Goal: Transaction & Acquisition: Purchase product/service

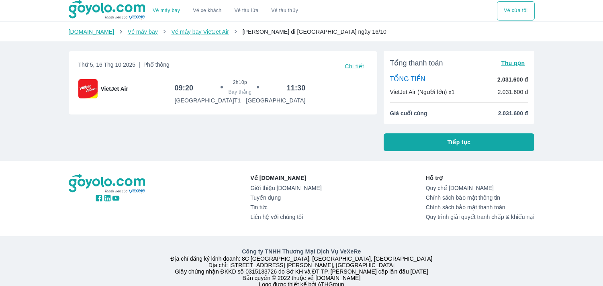
click at [437, 146] on button "Tiếp tục" at bounding box center [459, 142] width 151 height 18
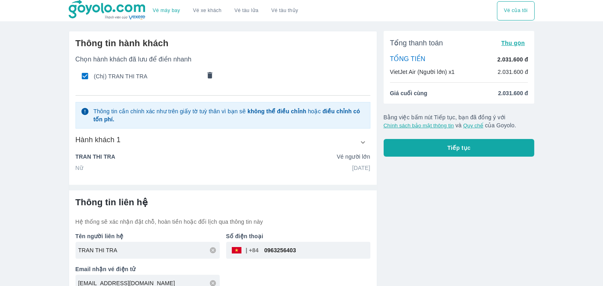
click at [97, 157] on p "TRAN THI TRA" at bounding box center [96, 157] width 40 height 8
click at [360, 139] on icon "button" at bounding box center [363, 142] width 8 height 8
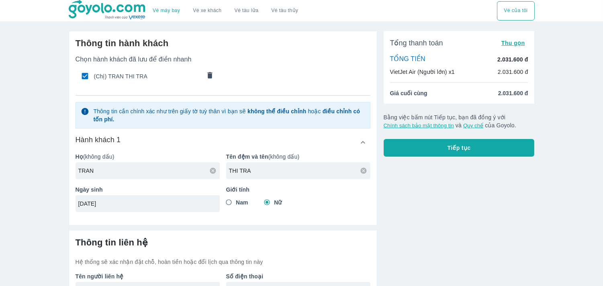
drag, startPoint x: 130, startPoint y: 167, endPoint x: 61, endPoint y: 167, distance: 69.5
click at [61, 167] on div "Vé máy bay Vé xe khách Vé tàu lửa Vé tàu thủy Vé của tôi Thông tin hành khách C…" at bounding box center [301, 169] width 603 height 339
type input "HAN"
click at [265, 170] on input "THI TRA" at bounding box center [300, 171] width 142 height 8
type input "THI"
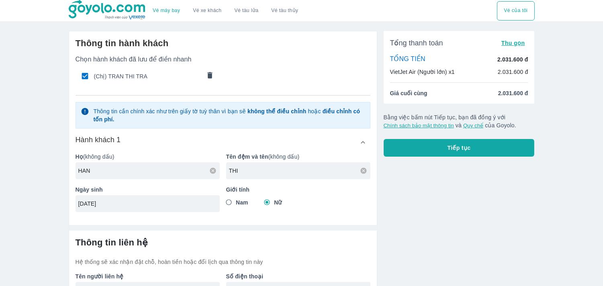
drag, startPoint x: 262, startPoint y: 174, endPoint x: 224, endPoint y: 174, distance: 38.2
click at [224, 174] on div "Tên đệm và tên (không dấu) THI" at bounding box center [295, 162] width 151 height 33
paste input "THI CHUNG"
type input "THI CHUNG"
drag, startPoint x: 115, startPoint y: 211, endPoint x: 111, endPoint y: 207, distance: 4.5
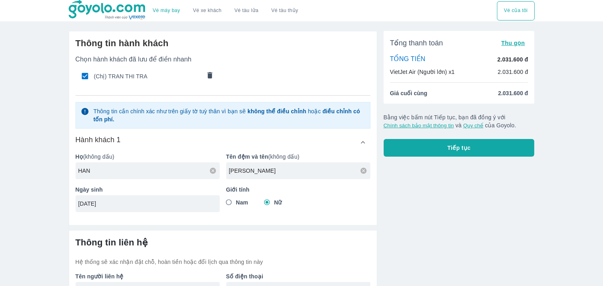
click at [103, 207] on div "09/03/2003" at bounding box center [148, 203] width 144 height 17
drag, startPoint x: 113, startPoint y: 208, endPoint x: 123, endPoint y: 203, distance: 11.7
click at [85, 208] on div "09/03/2003" at bounding box center [148, 203] width 144 height 17
drag, startPoint x: 123, startPoint y: 203, endPoint x: 65, endPoint y: 203, distance: 58.7
click at [65, 203] on div "Thông tin hành khách Chọn hành khách đã lưu để điền nhanh (Chị) TRAN THI TRA Th…" at bounding box center [219, 182] width 315 height 314
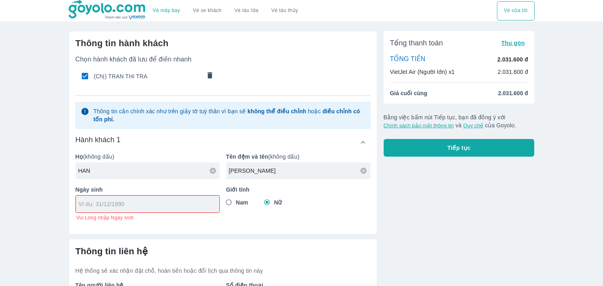
paste input "[DATE]"
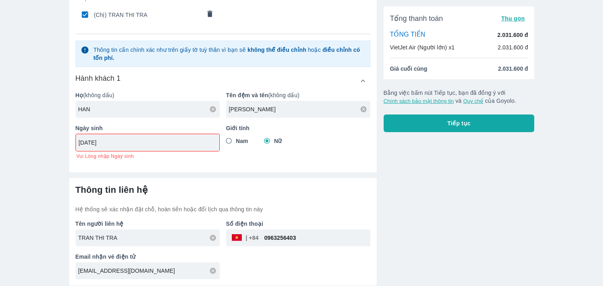
type input "[DATE]"
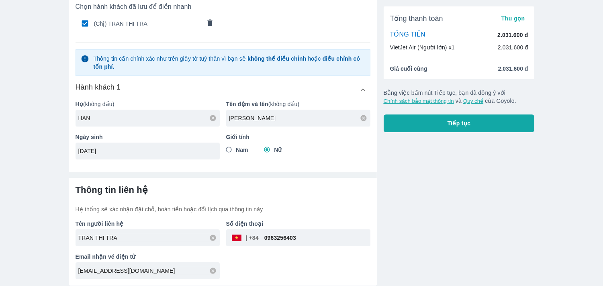
drag, startPoint x: 122, startPoint y: 240, endPoint x: 51, endPoint y: 226, distance: 72.1
click at [51, 226] on div "Vé máy bay Vé xe khách Vé tàu lửa Vé tàu thủy Vé của tôi Thông tin hành khách C…" at bounding box center [301, 116] width 603 height 339
checkbox input "false"
type input "[PERSON_NAME]"
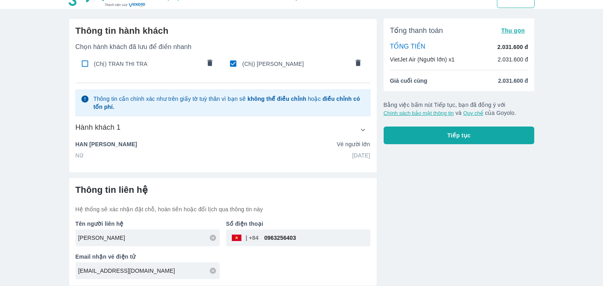
scroll to position [12, 0]
click at [305, 238] on input "0963256403" at bounding box center [315, 237] width 112 height 19
drag, startPoint x: 299, startPoint y: 238, endPoint x: 261, endPoint y: 236, distance: 39.0
click at [261, 236] on input "0963256403" at bounding box center [315, 237] width 112 height 19
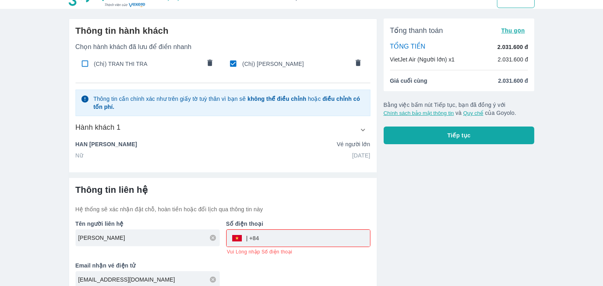
scroll to position [21, 0]
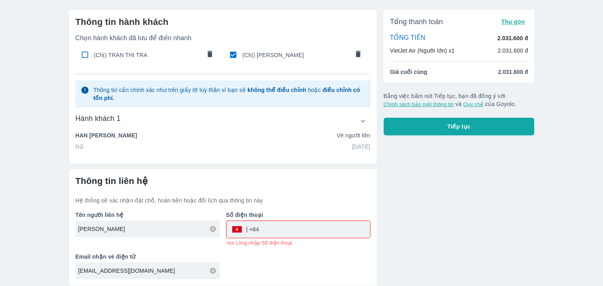
click at [214, 271] on icon at bounding box center [212, 270] width 7 height 7
paste input "luongcai87@gmail.com"
type input "luongcai87@gmail.com"
click at [270, 229] on input "tel" at bounding box center [314, 229] width 111 height 19
paste input "0978332452"
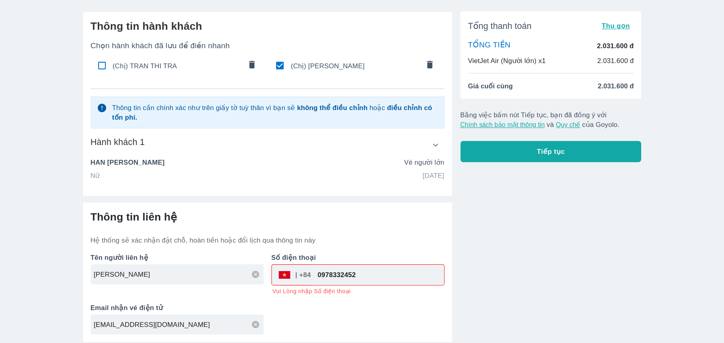
scroll to position [0, 0]
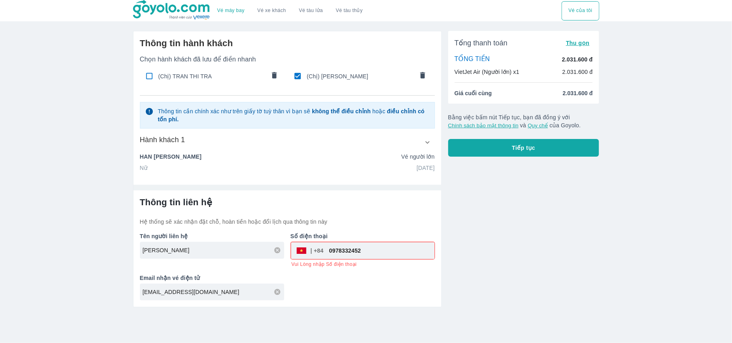
type input "0978332452"
click at [428, 144] on icon "button" at bounding box center [427, 142] width 4 height 2
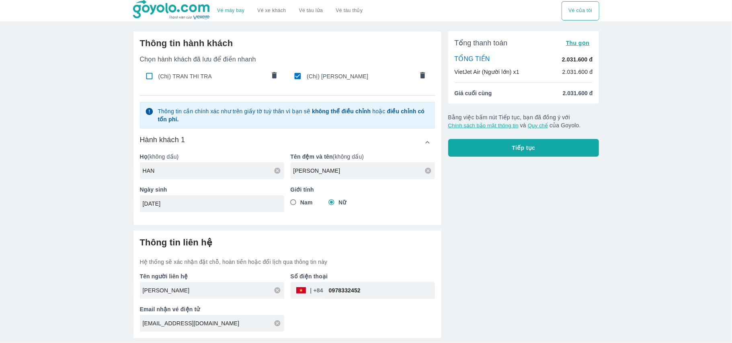
click at [463, 286] on div "Tổng thanh toán Thu gọn TỔNG TIỀN 2.031.600 đ VietJet Air (Người lớn) x1 2.031.…" at bounding box center [521, 182] width 158 height 314
click at [276, 78] on icon "comments" at bounding box center [274, 75] width 5 height 6
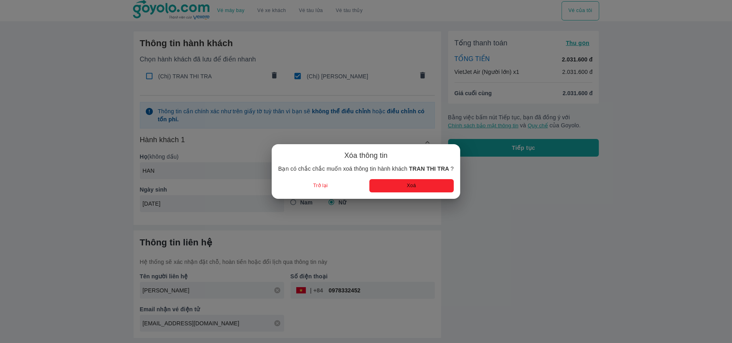
click at [417, 185] on button "Xoá" at bounding box center [411, 185] width 84 height 13
checkbox input "true"
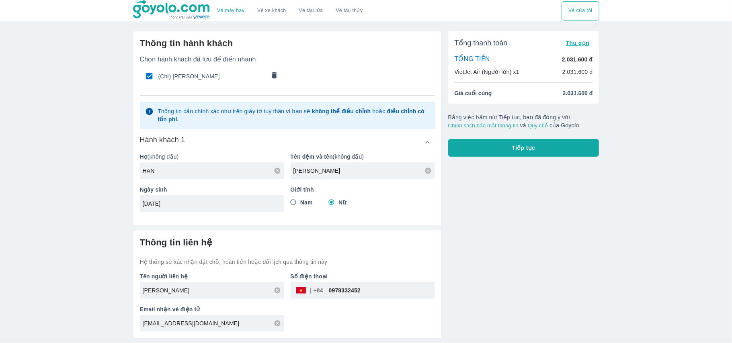
click at [525, 149] on span "Tiếp tục" at bounding box center [523, 148] width 23 height 8
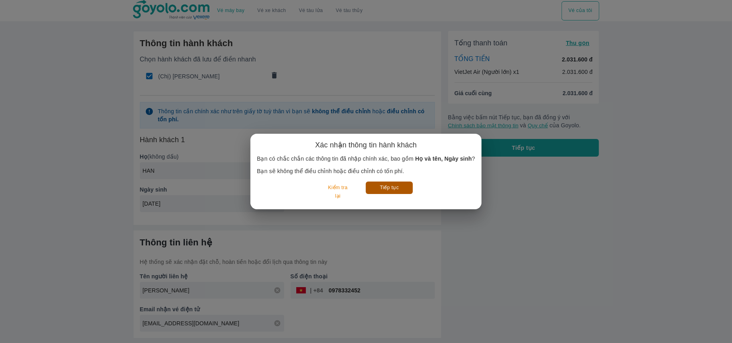
click at [385, 193] on button "Tiếp tục" at bounding box center [389, 188] width 47 height 12
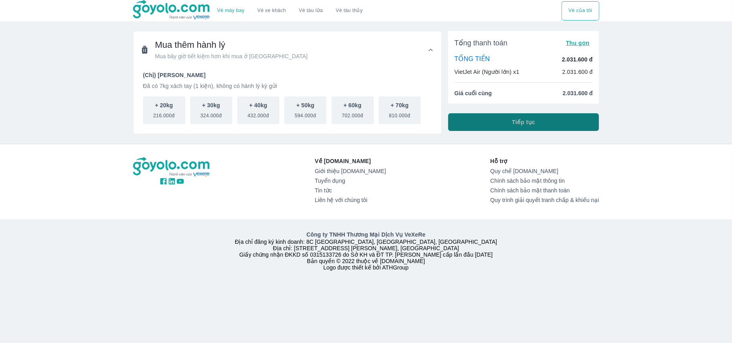
click at [534, 123] on span "Tiếp tục" at bounding box center [523, 122] width 23 height 8
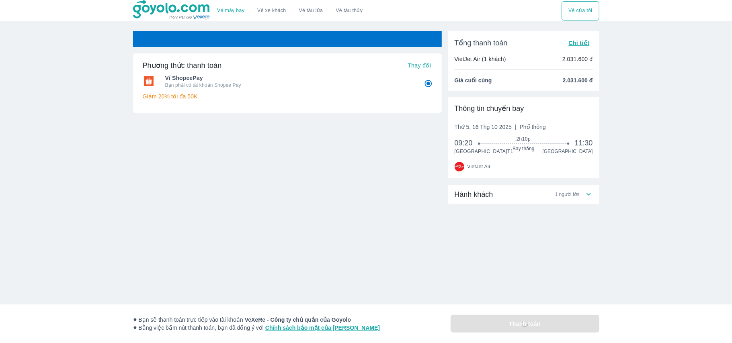
radio input "false"
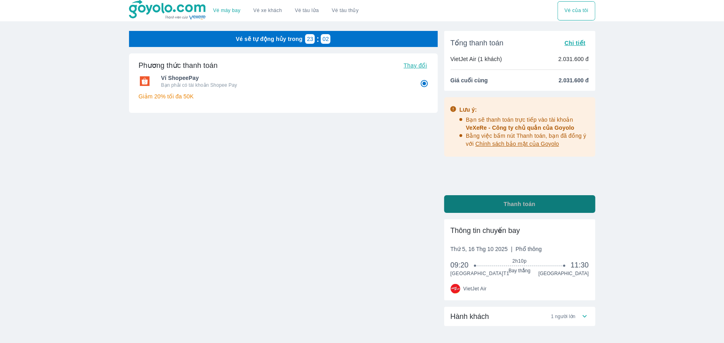
click at [506, 201] on span "Thanh toán" at bounding box center [520, 204] width 32 height 8
radio input "false"
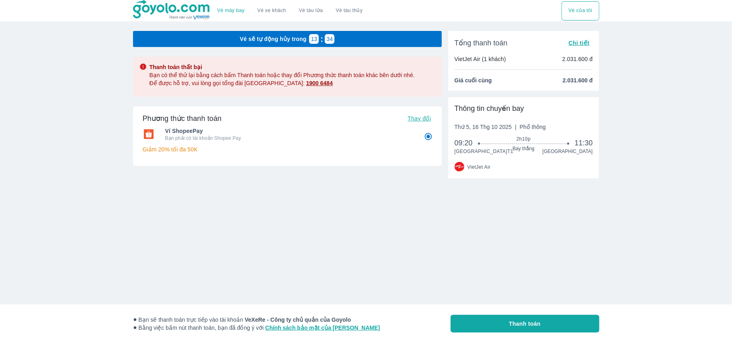
click at [487, 322] on button "Thanh toán" at bounding box center [525, 324] width 149 height 18
radio input "false"
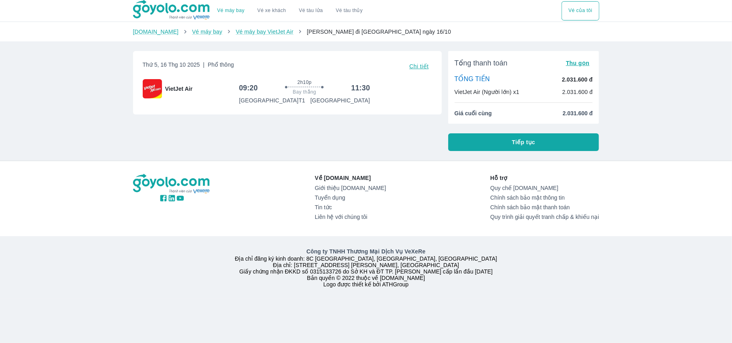
click at [586, 12] on button "Vé của tôi" at bounding box center [580, 10] width 37 height 19
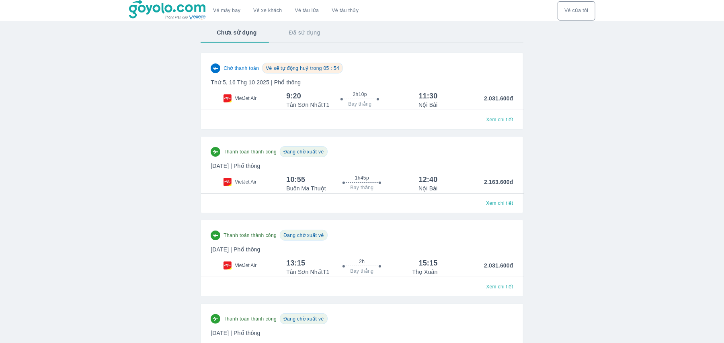
click at [303, 70] on span "Vé sẽ tự động huỷ trong 05 : 54" at bounding box center [303, 69] width 74 height 6
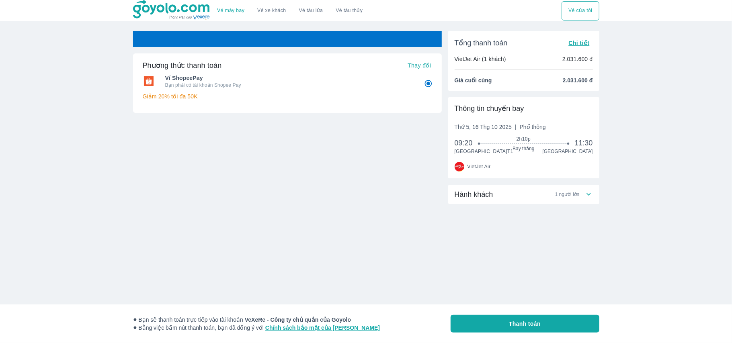
radio input "false"
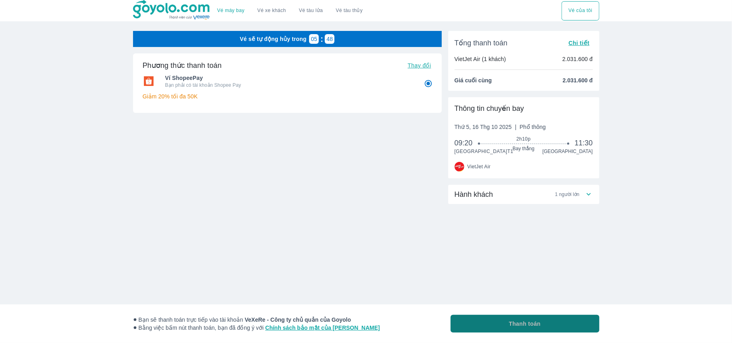
click at [499, 330] on button "Thanh toán" at bounding box center [525, 324] width 149 height 18
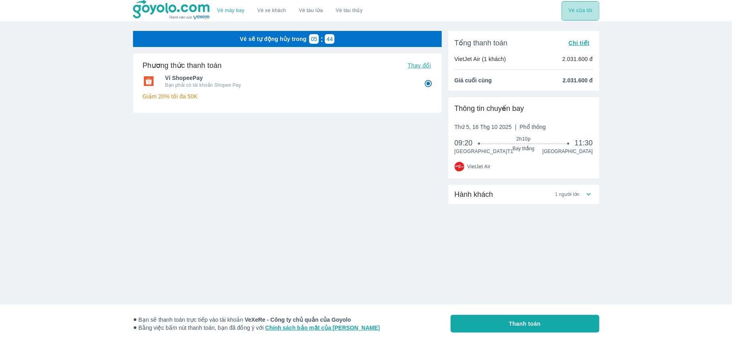
click at [582, 14] on button "Vé của tôi" at bounding box center [580, 10] width 37 height 19
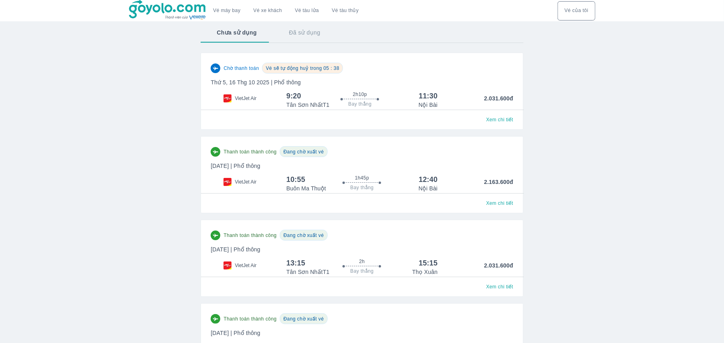
drag, startPoint x: 403, startPoint y: 108, endPoint x: 282, endPoint y: 108, distance: 120.6
click at [282, 108] on div "VietJet Air" at bounding box center [249, 100] width 76 height 18
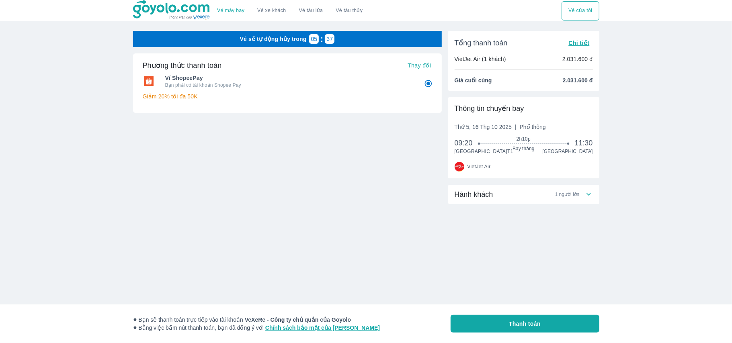
radio input "false"
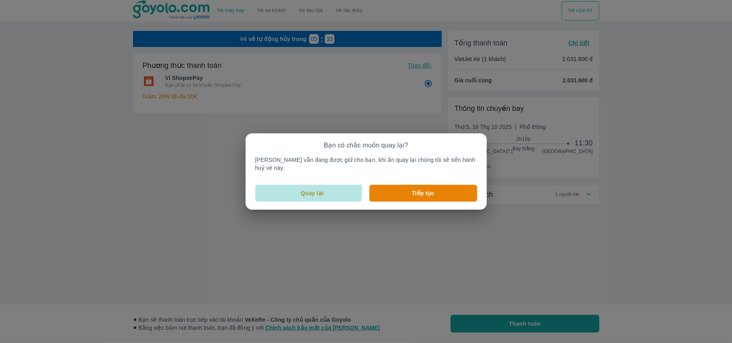
click at [314, 189] on p "Quay lại" at bounding box center [312, 193] width 23 height 8
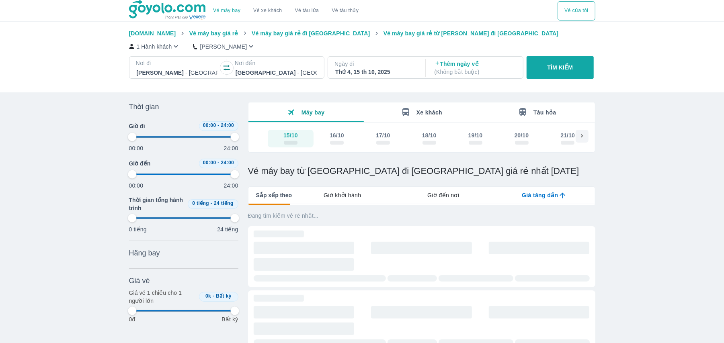
type input "97.9166666666667"
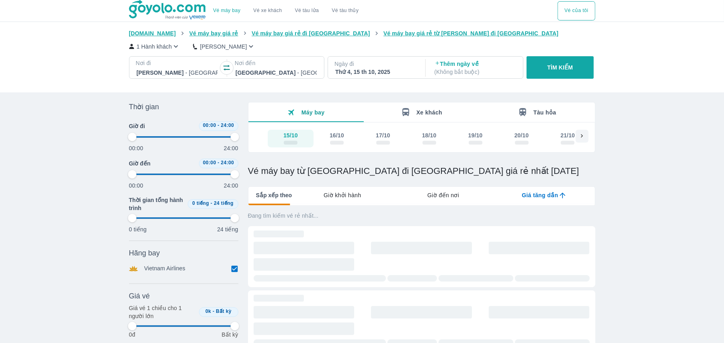
type input "97.9166666666667"
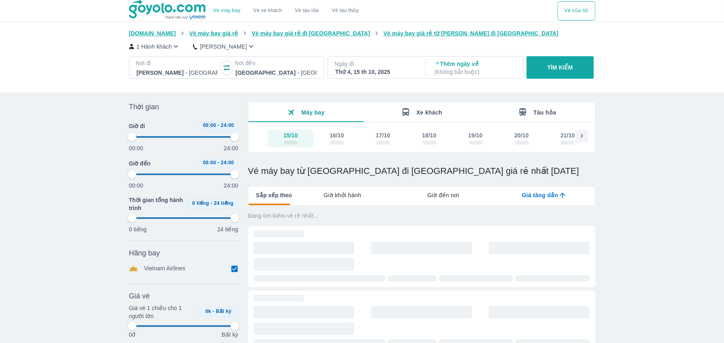
type input "97.9166666666667"
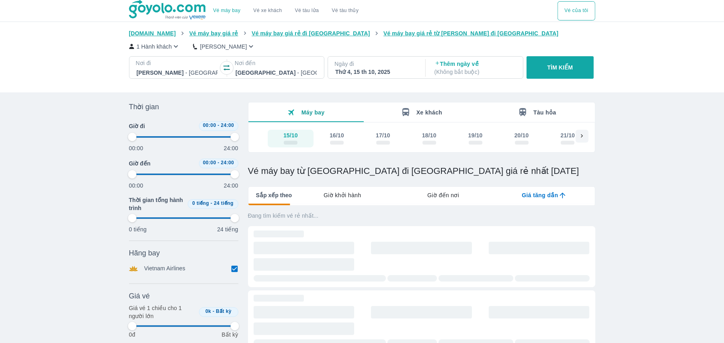
type input "97.9166666666667"
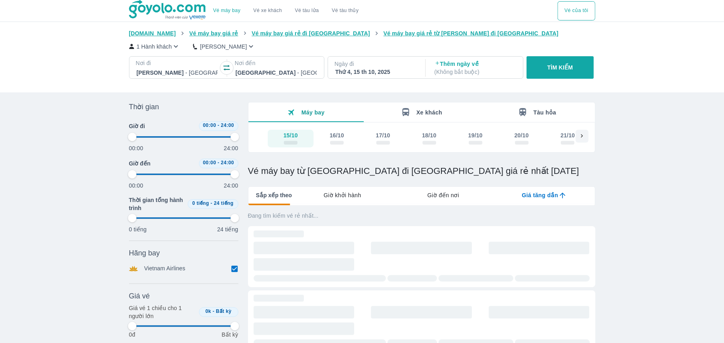
type input "97.9166666666667"
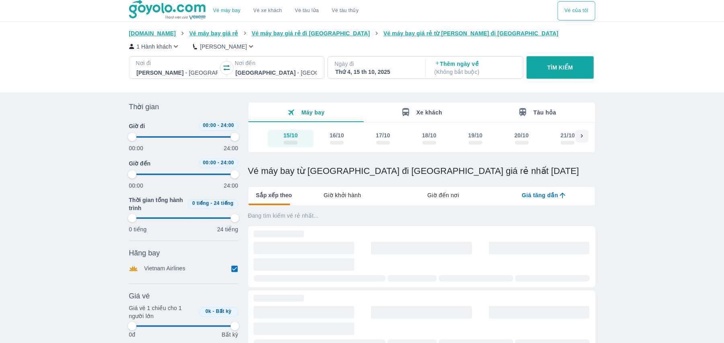
type input "97.9166666666667"
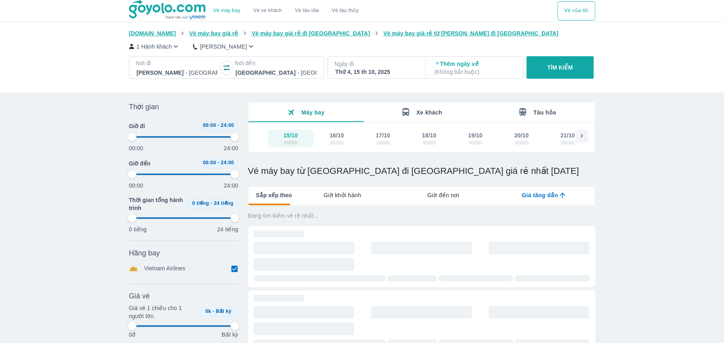
type input "97.9166666666667"
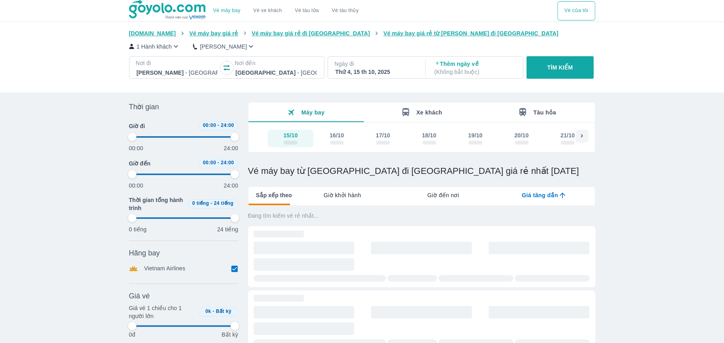
type input "97.9166666666667"
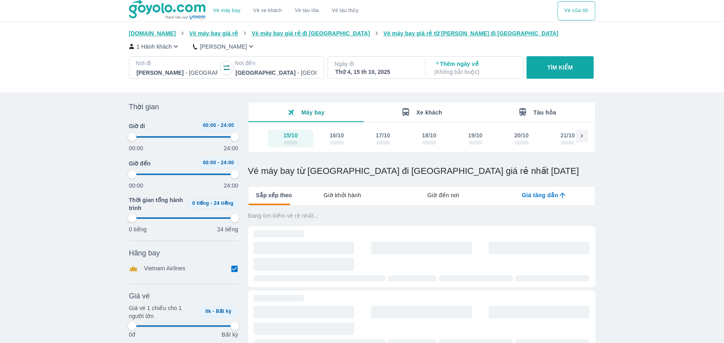
type input "97.9166666666667"
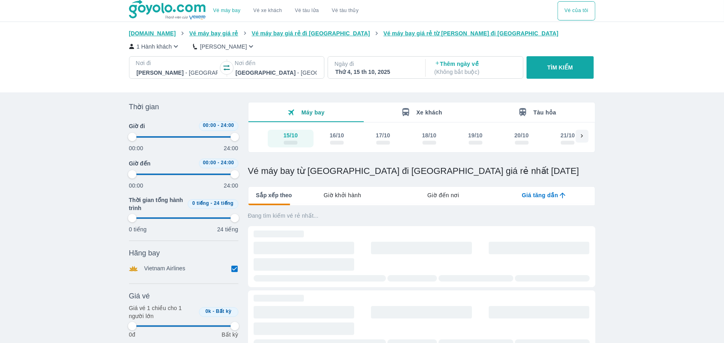
type input "97.9166666666667"
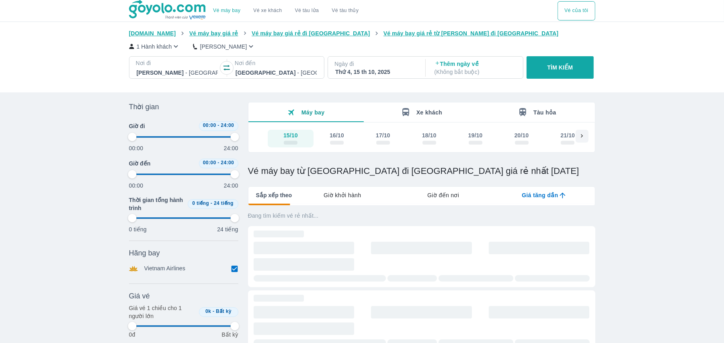
type input "97.9166666666667"
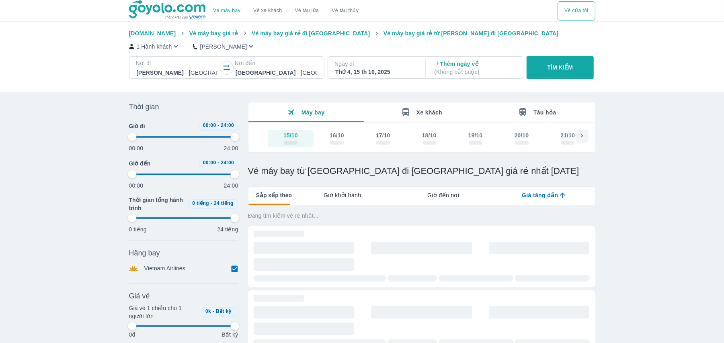
type input "97.9166666666667"
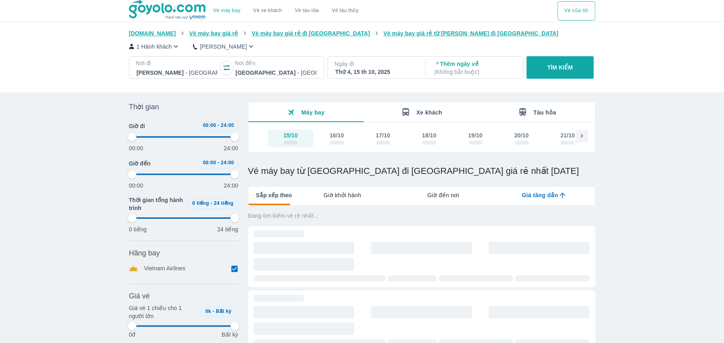
type input "97.9166666666667"
click at [228, 10] on link "Vé máy bay" at bounding box center [226, 11] width 27 height 6
type input "97.9166666666667"
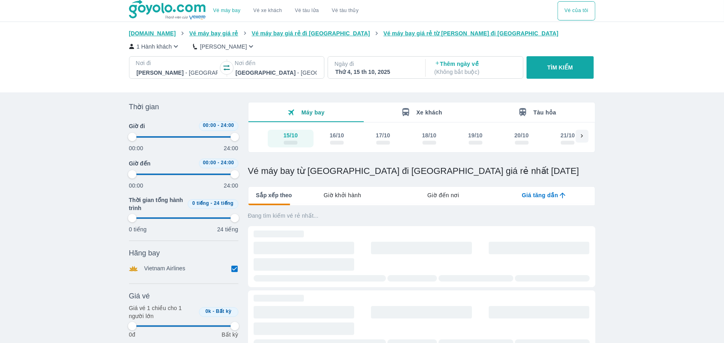
type input "97.9166666666667"
click at [228, 10] on link "Vé máy bay" at bounding box center [226, 11] width 27 height 6
type input "97.9166666666667"
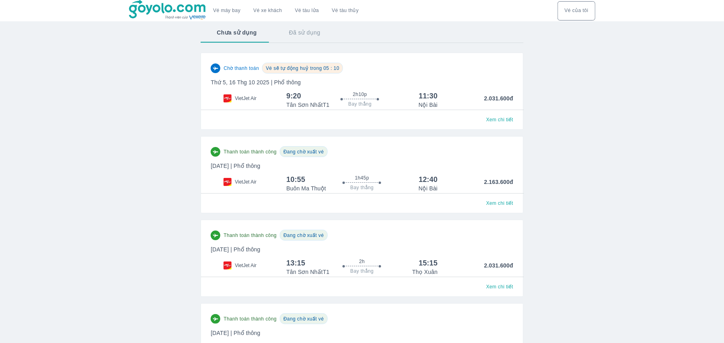
click at [502, 123] on span "Xem chi tiết" at bounding box center [499, 120] width 27 height 6
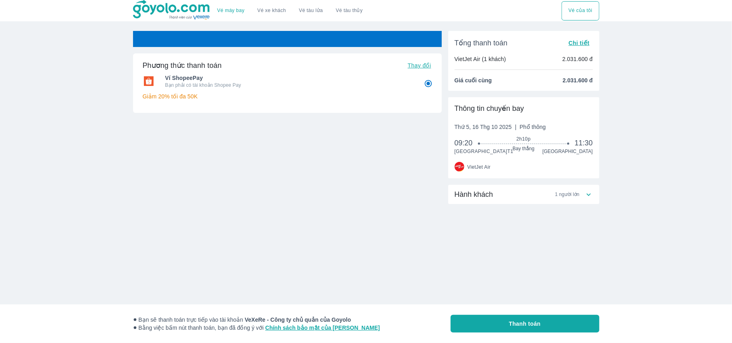
radio input "false"
click at [238, 11] on link "Vé máy bay" at bounding box center [230, 11] width 27 height 6
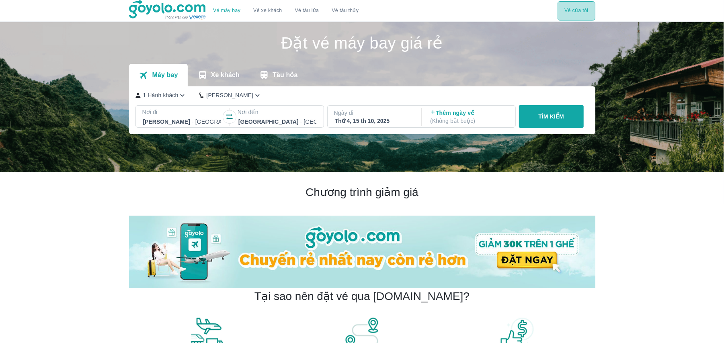
click at [558, 14] on button "Vé của tôi" at bounding box center [576, 10] width 37 height 19
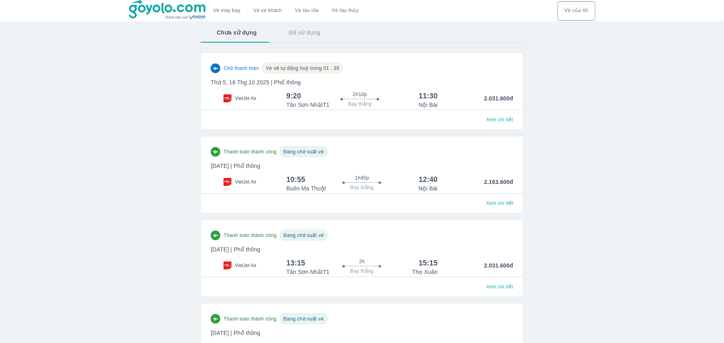
scroll to position [158, 0]
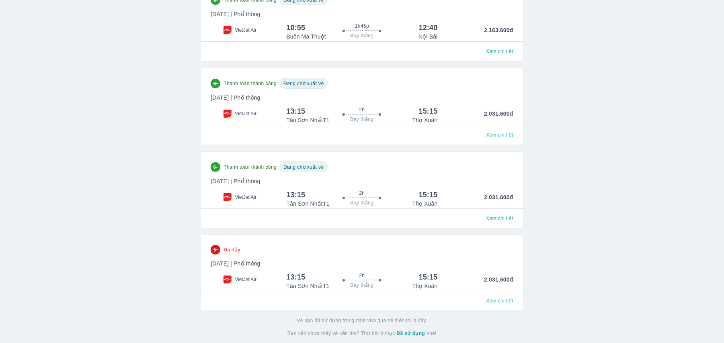
click at [248, 343] on div "Vé bạn đã sử dụng trong năm vừa qua sẽ hiển thị ở đây. Bạn vẫn chưa thấy vé cần…" at bounding box center [362, 327] width 322 height 32
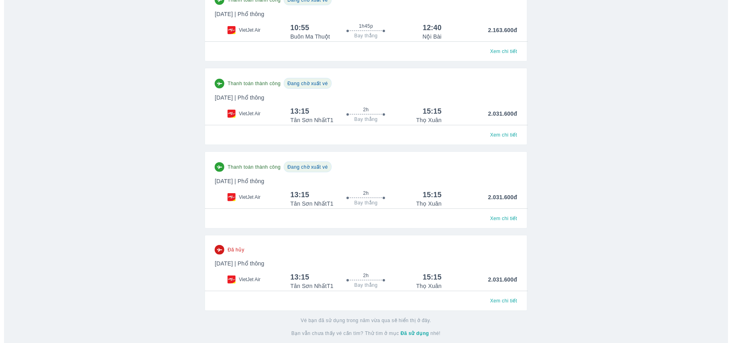
scroll to position [0, 0]
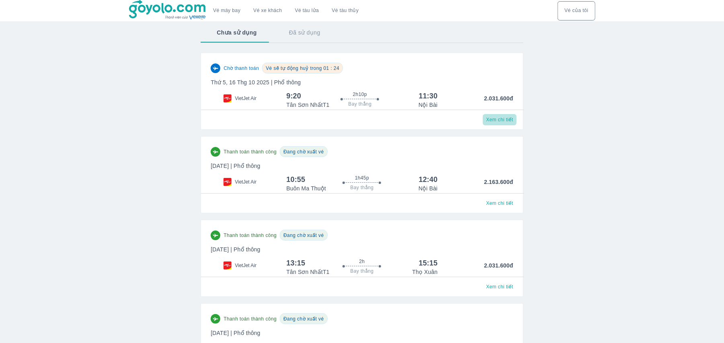
click at [500, 118] on span "Xem chi tiết" at bounding box center [499, 120] width 27 height 6
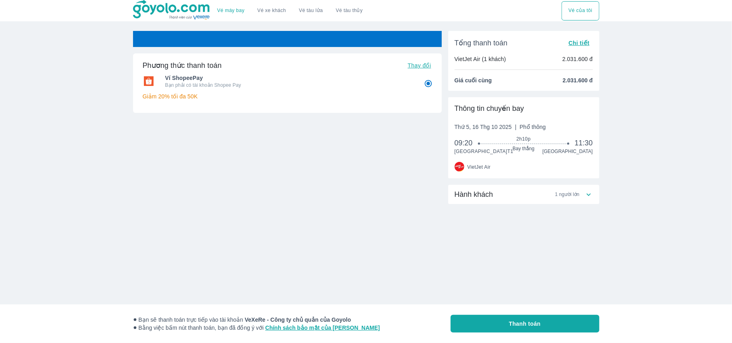
radio input "false"
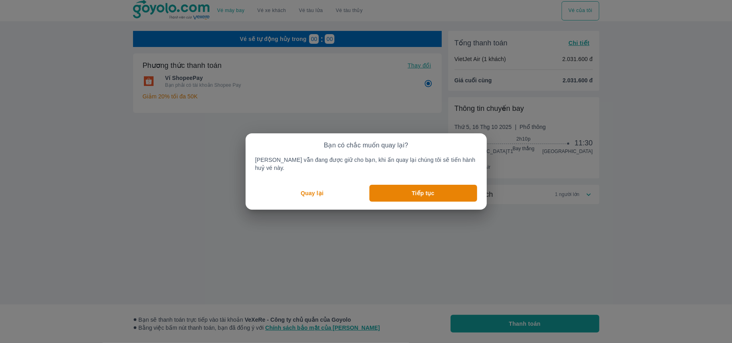
click at [336, 96] on div "Bạn có chắc muốn quay lại? Vé vẫn đang được giữ cho bạn, khi ấn quay lại chúng …" at bounding box center [366, 171] width 732 height 343
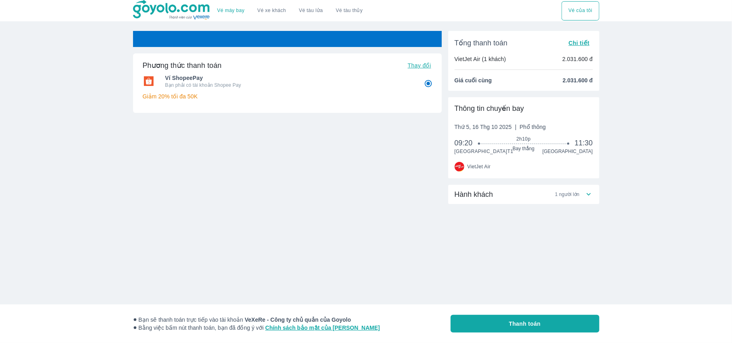
radio input "false"
click at [583, 13] on button "Vé của tôi" at bounding box center [580, 10] width 37 height 19
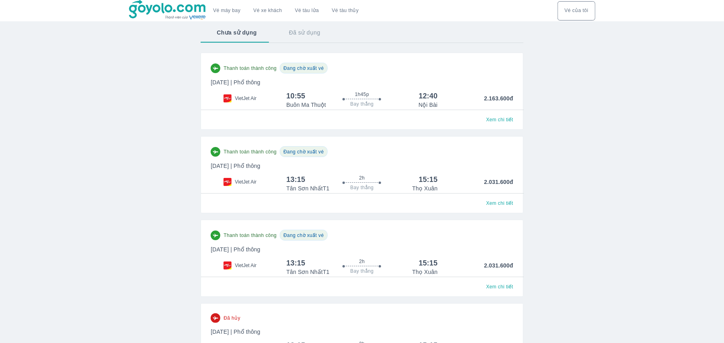
click at [459, 84] on p "[DATE] | Phổ thông" at bounding box center [362, 82] width 302 height 8
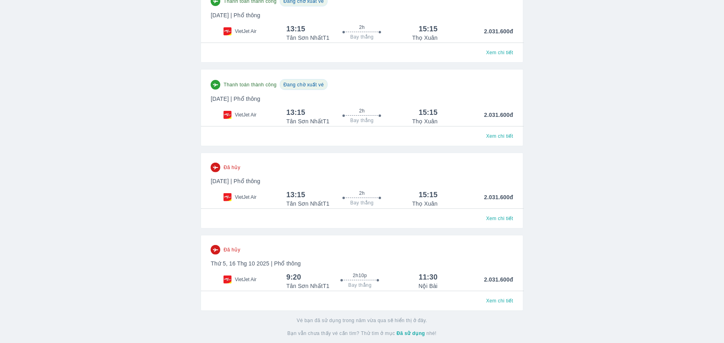
click at [235, 169] on span "Đã hủy" at bounding box center [232, 167] width 17 height 6
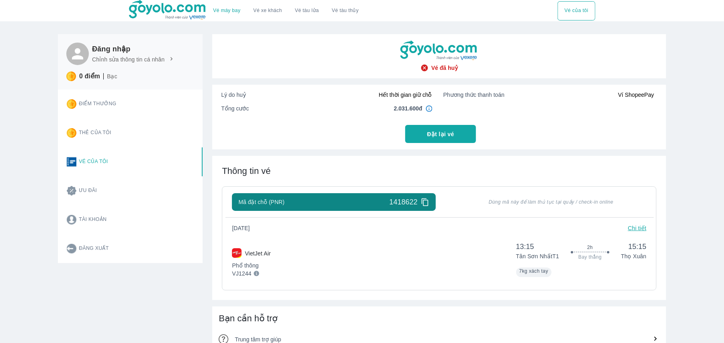
click at [412, 92] on div "Lý do huỷ Hết thời gian giữ chỗ" at bounding box center [326, 95] width 211 height 8
click at [430, 110] on img at bounding box center [429, 108] width 6 height 6
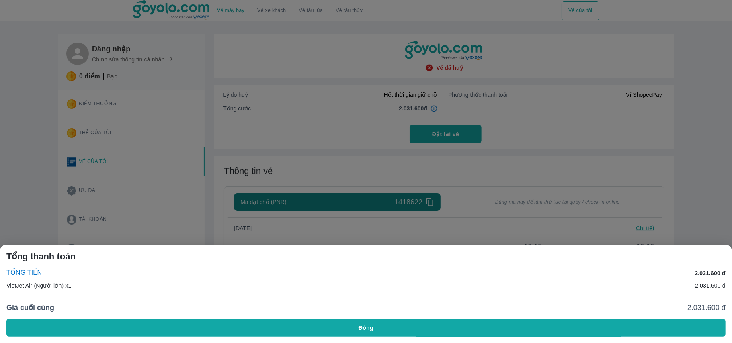
scroll to position [156, 0]
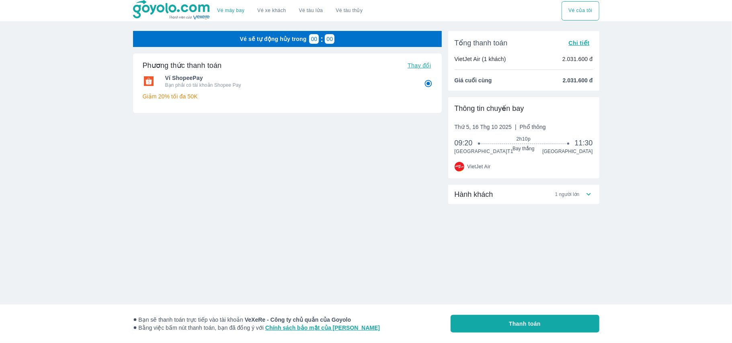
radio input "false"
click at [226, 8] on link "Vé máy bay" at bounding box center [230, 11] width 27 height 6
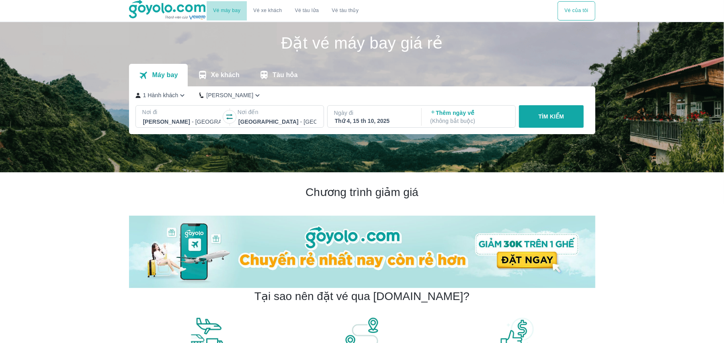
click at [228, 9] on link "Vé máy bay" at bounding box center [226, 11] width 27 height 6
click at [579, 12] on button "Vé của tôi" at bounding box center [576, 10] width 37 height 19
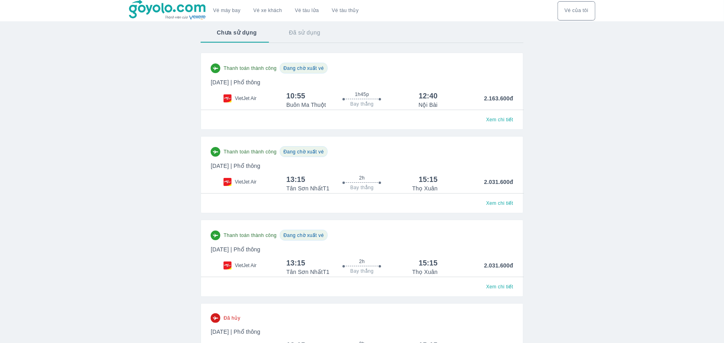
scroll to position [156, 0]
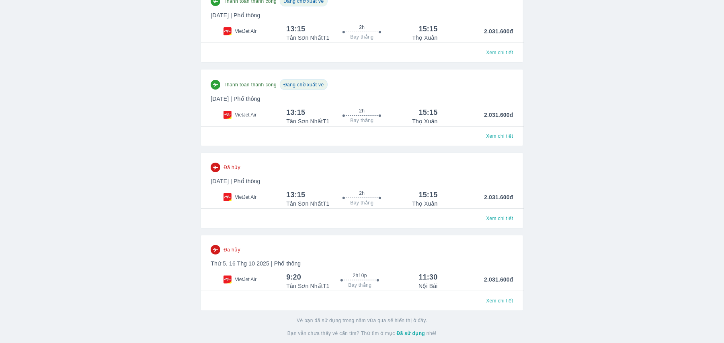
click at [294, 265] on p "[DATE] | Phổ thông" at bounding box center [362, 264] width 302 height 8
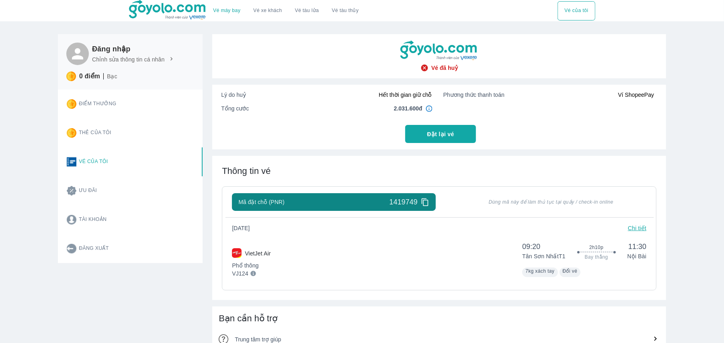
scroll to position [179, 0]
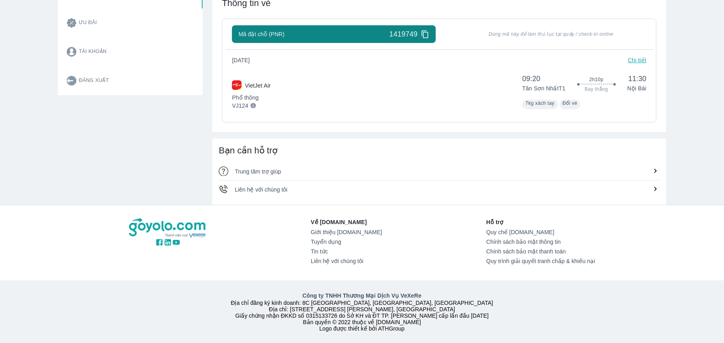
click at [280, 187] on span "Liên hệ với chúng tôi" at bounding box center [261, 190] width 53 height 6
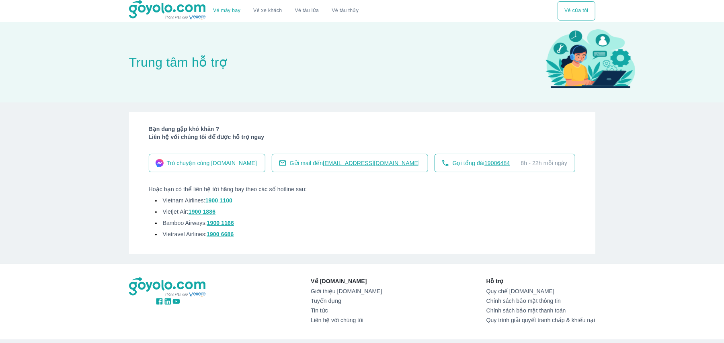
click at [340, 163] on span "[EMAIL_ADDRESS][DOMAIN_NAME]" at bounding box center [371, 163] width 97 height 6
drag, startPoint x: 355, startPoint y: 160, endPoint x: 339, endPoint y: 170, distance: 19.4
drag, startPoint x: 339, startPoint y: 170, endPoint x: 318, endPoint y: 209, distance: 43.9
click at [316, 209] on li "Vietjet Air: 1900 1886" at bounding box center [362, 213] width 427 height 11
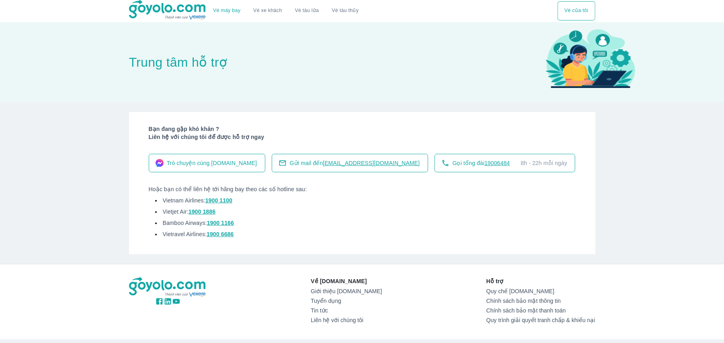
drag, startPoint x: 343, startPoint y: 162, endPoint x: 336, endPoint y: 187, distance: 25.7
click at [321, 200] on li "Vietnam Airlines: 1900 1100" at bounding box center [362, 202] width 427 height 11
drag, startPoint x: 349, startPoint y: 163, endPoint x: 299, endPoint y: 234, distance: 86.2
click at [310, 248] on div "Bạn đang gặp khó khăn ? Liên hệ với chúng tôi để được hỗ trợ ngay Trò chuyện cù…" at bounding box center [362, 183] width 466 height 142
click at [235, 164] on span "Trò chuyện cùng [DOMAIN_NAME]" at bounding box center [212, 163] width 90 height 8
